Goal: Book appointment/travel/reservation

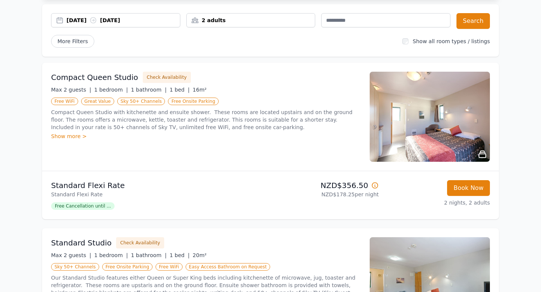
scroll to position [44, 0]
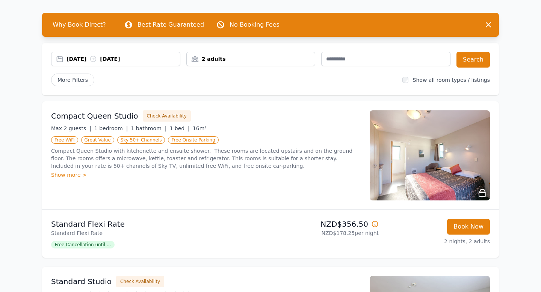
click at [266, 54] on div "2 adults" at bounding box center [250, 59] width 129 height 14
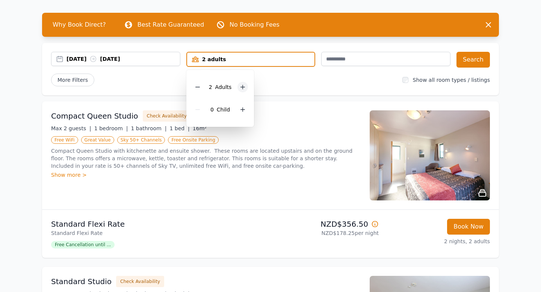
click at [241, 87] on icon at bounding box center [243, 87] width 4 height 4
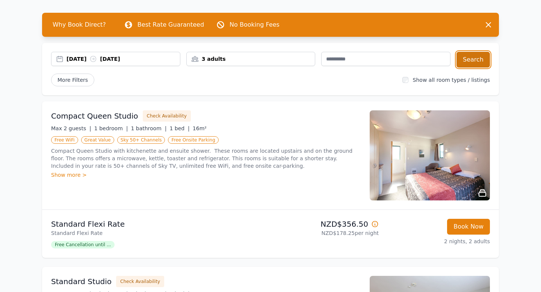
click at [463, 59] on button "Search" at bounding box center [473, 60] width 33 height 16
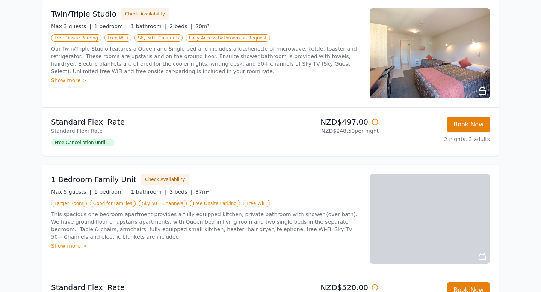
scroll to position [205, 0]
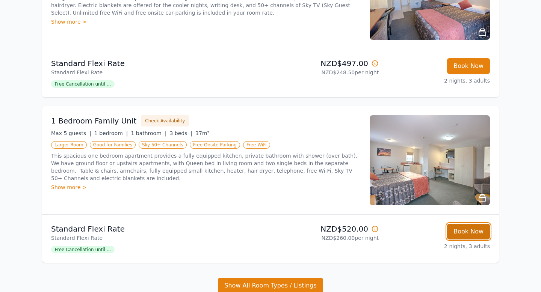
click at [475, 235] on button "Book Now" at bounding box center [468, 232] width 43 height 16
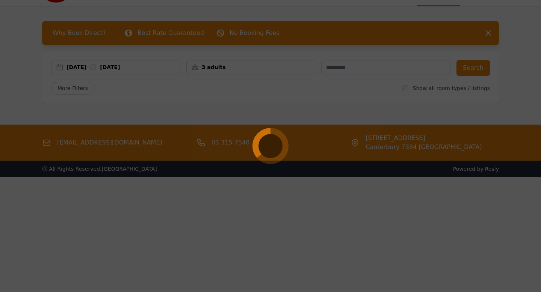
select select "**"
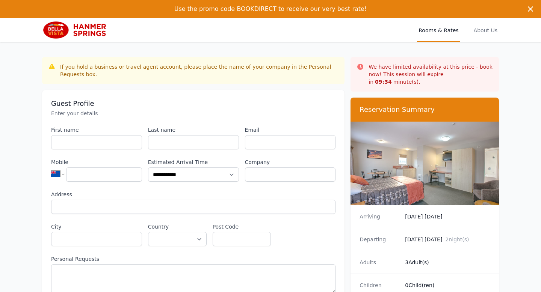
click at [437, 157] on img at bounding box center [425, 163] width 148 height 83
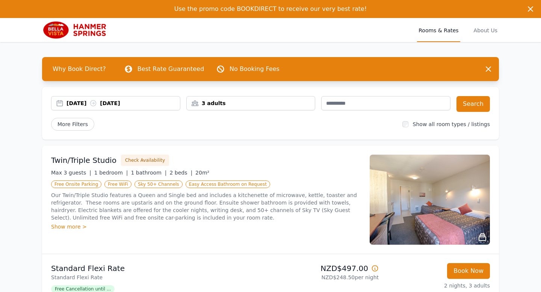
click at [437, 194] on img at bounding box center [430, 200] width 120 height 90
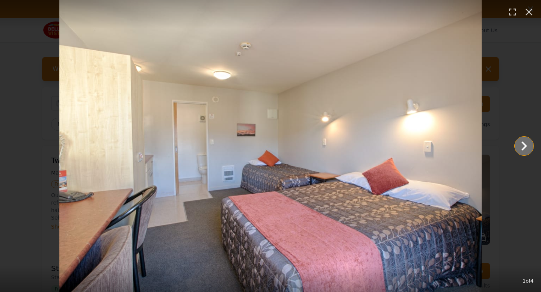
click at [526, 148] on icon "Show slide 2 of 4" at bounding box center [524, 146] width 18 height 18
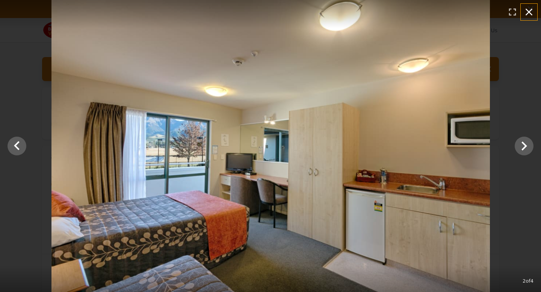
click at [527, 14] on icon "button" at bounding box center [529, 12] width 7 height 7
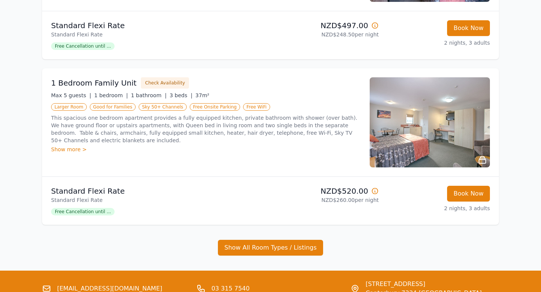
scroll to position [256, 0]
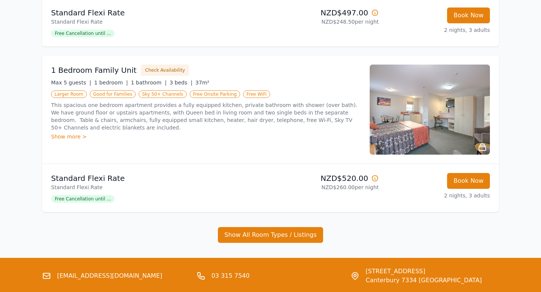
click at [430, 127] on img at bounding box center [430, 110] width 120 height 90
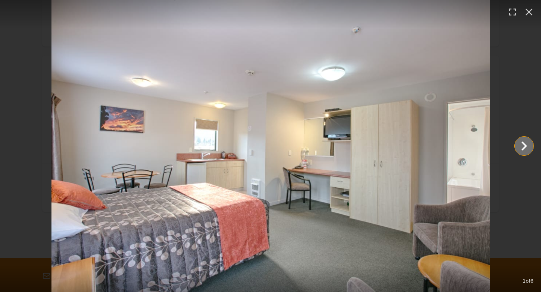
click at [528, 146] on icon "Show slide 2 of 6" at bounding box center [524, 146] width 18 height 18
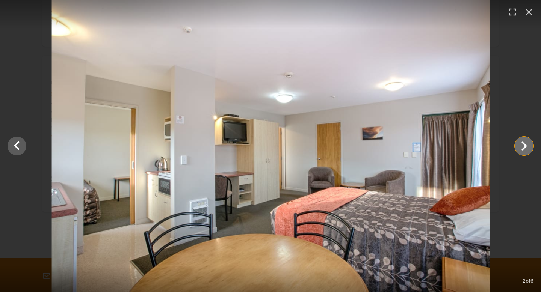
click at [528, 146] on icon "Show slide 3 of 6" at bounding box center [524, 146] width 18 height 18
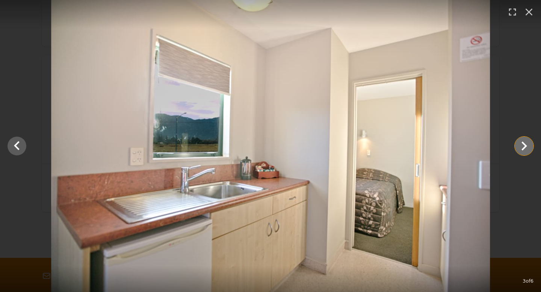
click at [528, 146] on icon "Show slide 4 of 6" at bounding box center [524, 146] width 18 height 18
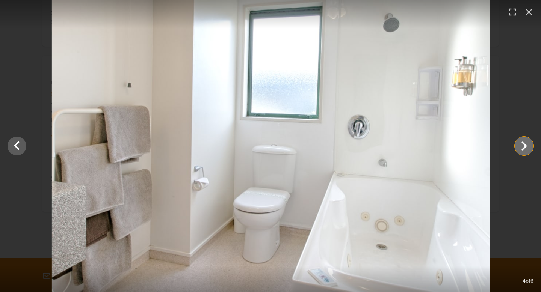
click at [528, 146] on icon "Show slide 5 of 6" at bounding box center [524, 146] width 18 height 18
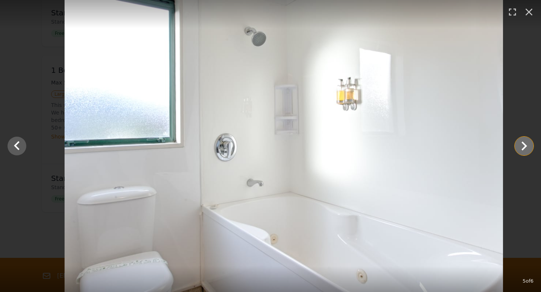
click at [528, 146] on icon "Show slide 6 of 6" at bounding box center [524, 146] width 18 height 18
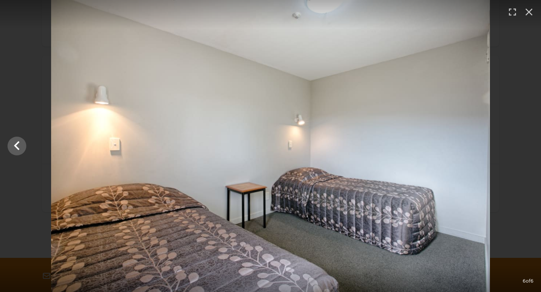
click at [528, 146] on div at bounding box center [270, 146] width 541 height 292
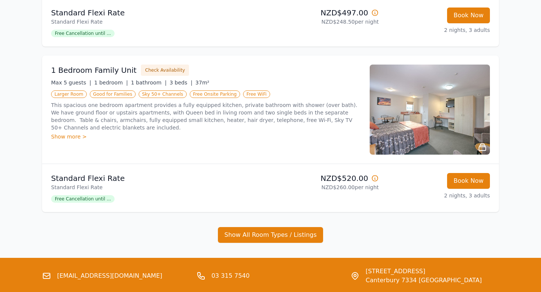
click at [440, 130] on img at bounding box center [430, 110] width 120 height 90
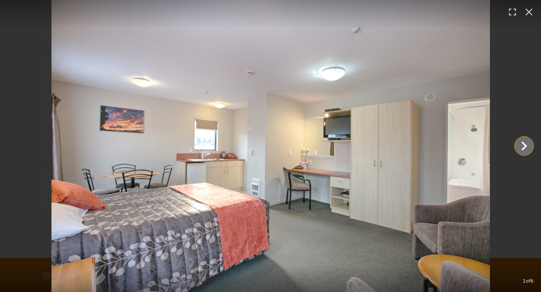
click at [522, 142] on icon "Show slide 2 of 6" at bounding box center [524, 146] width 18 height 18
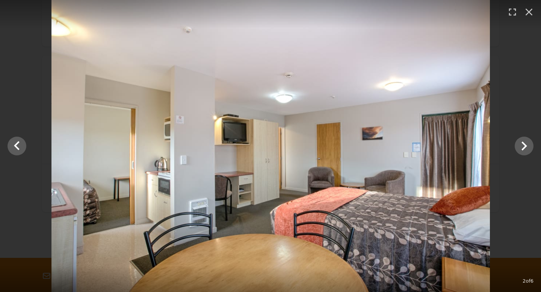
click at [521, 46] on div at bounding box center [270, 146] width 541 height 292
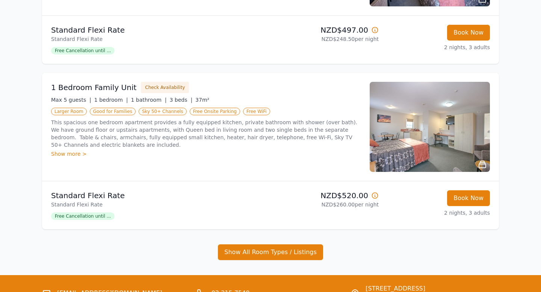
scroll to position [238, 0]
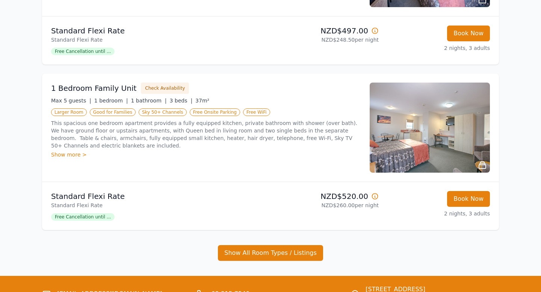
click at [204, 86] on div "1 Bedroom Family Unit Check Availability" at bounding box center [206, 88] width 310 height 11
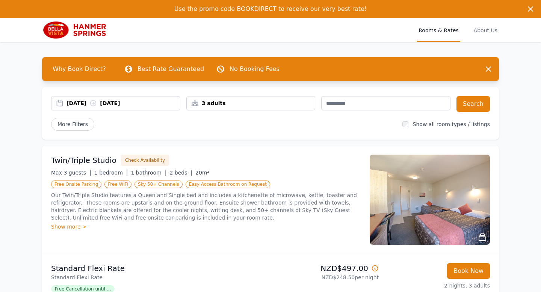
scroll to position [310, 0]
